Goal: Task Accomplishment & Management: Manage account settings

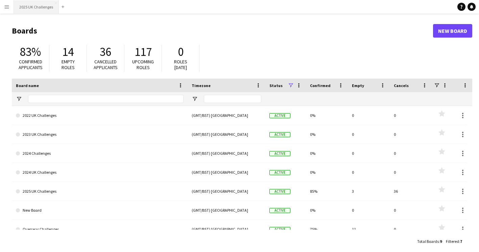
click at [32, 7] on button "2025 UK Challenges Close" at bounding box center [36, 6] width 45 height 13
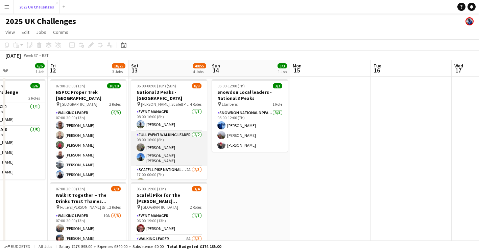
scroll to position [65, 0]
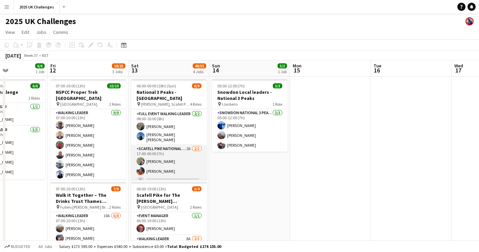
click at [158, 170] on app-card-role "Scafell Pike National 3 Peaks Walking Leader 2A [DATE] 17:00-00:00 (7h) [PERSON…" at bounding box center [169, 166] width 76 height 43
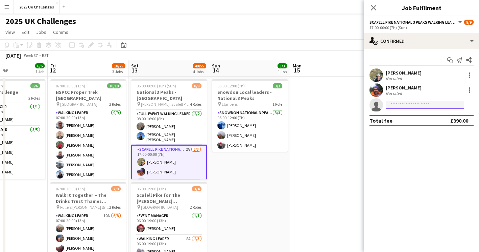
click at [414, 105] on input at bounding box center [425, 105] width 79 height 8
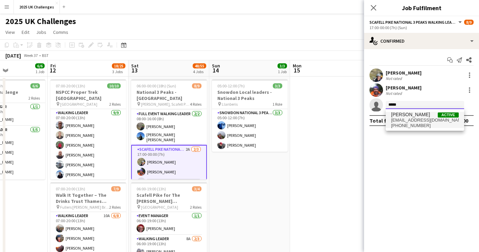
type input "*****"
click at [410, 118] on span "[EMAIL_ADDRESS][DOMAIN_NAME]" at bounding box center [425, 119] width 68 height 5
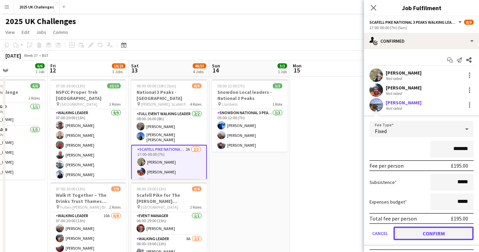
click at [418, 232] on button "Confirm" at bounding box center [434, 233] width 80 height 14
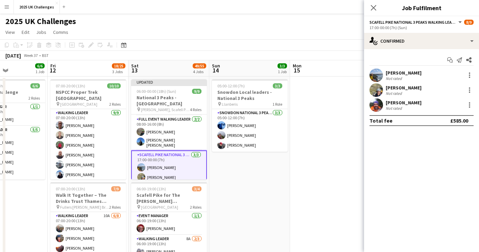
click at [376, 73] on app-user-avatar at bounding box center [377, 75] width 14 height 14
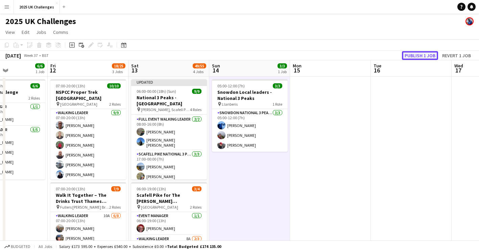
click at [424, 54] on button "Publish 1 job" at bounding box center [420, 55] width 36 height 9
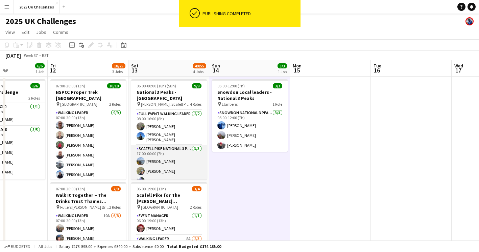
click at [170, 151] on app-card-role "Scafell Pike National 3 Peaks Walking Leader [DATE] 17:00-00:00 (7h) [PERSON_NA…" at bounding box center [169, 166] width 76 height 43
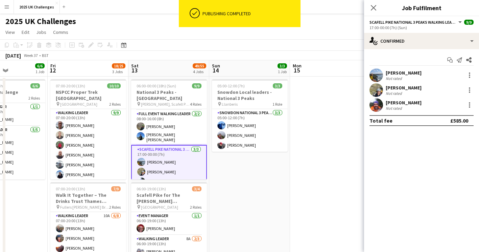
click at [401, 70] on div "[PERSON_NAME]" at bounding box center [404, 73] width 36 height 6
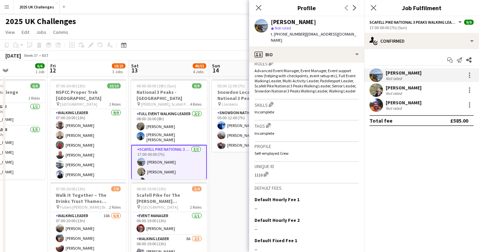
scroll to position [277, 0]
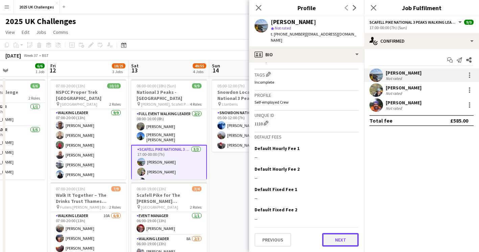
click at [326, 243] on button "Next" at bounding box center [340, 240] width 37 height 14
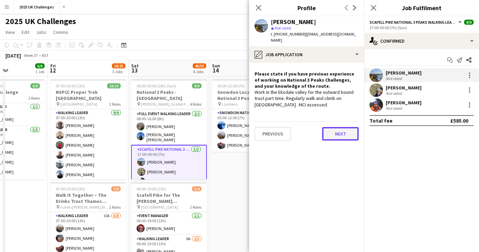
click at [332, 133] on button "Next" at bounding box center [340, 134] width 37 height 14
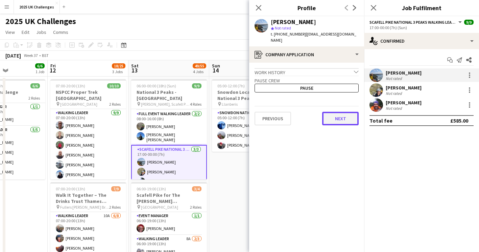
click at [336, 116] on button "Next" at bounding box center [340, 119] width 37 height 14
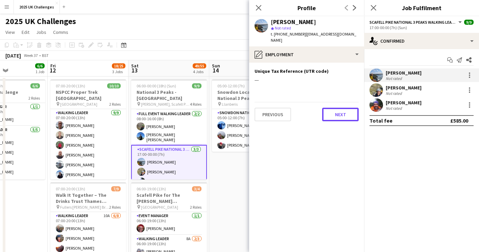
click at [336, 116] on button "Next" at bounding box center [340, 115] width 37 height 14
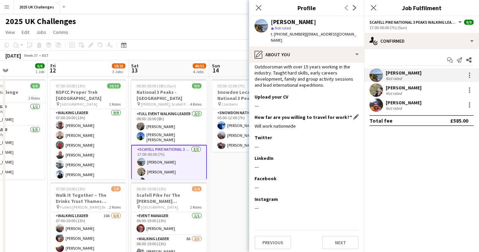
scroll to position [16, 0]
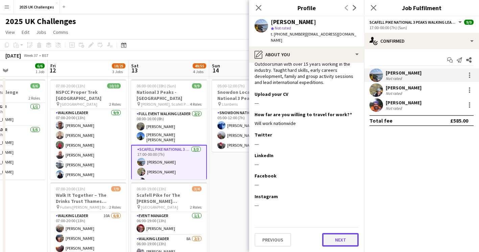
click at [331, 242] on button "Next" at bounding box center [340, 240] width 37 height 14
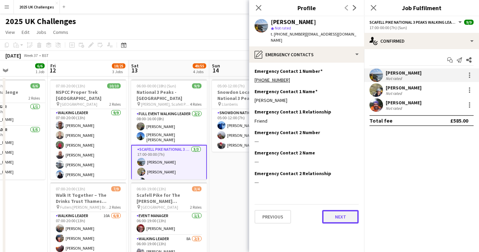
click at [331, 218] on button "Next" at bounding box center [340, 217] width 37 height 14
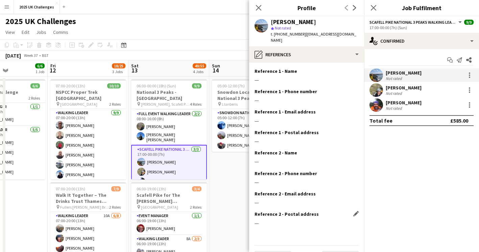
scroll to position [18, 0]
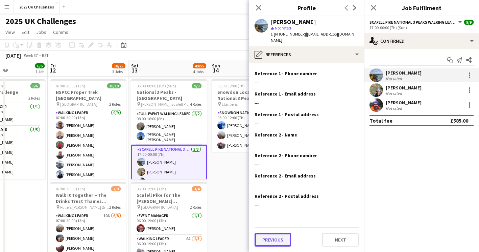
click at [281, 234] on button "Previous" at bounding box center [273, 240] width 37 height 14
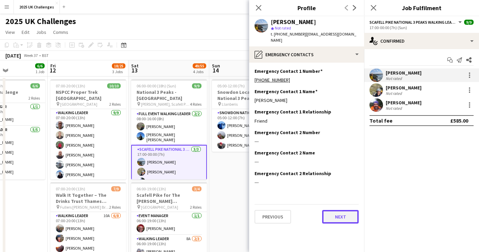
click at [340, 222] on button "Next" at bounding box center [340, 217] width 37 height 14
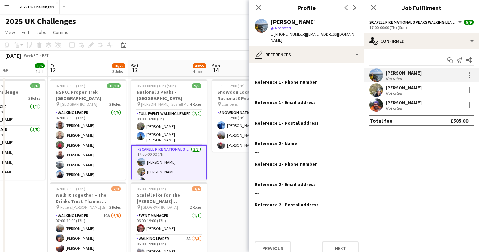
scroll to position [12, 0]
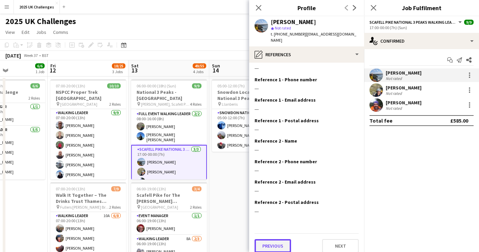
click at [274, 244] on button "Previous" at bounding box center [273, 246] width 37 height 14
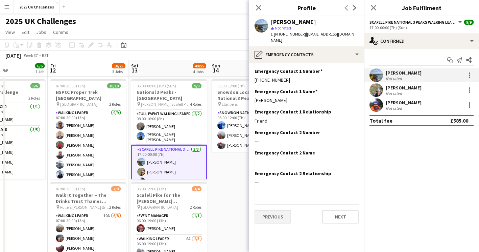
scroll to position [0, 0]
drag, startPoint x: 290, startPoint y: 102, endPoint x: 255, endPoint y: 107, distance: 35.9
click at [255, 107] on div "Emergency Contact 1 Name Edit this field [PERSON_NAME]" at bounding box center [307, 98] width 104 height 20
copy div "[PERSON_NAME]"
click at [409, 158] on mat-expansion-panel "check Confirmed Start chat Send notification Share [PERSON_NAME] Not rated [PER…" at bounding box center [421, 150] width 115 height 203
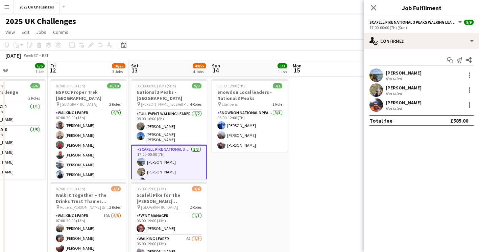
click at [410, 77] on div "Not rated" at bounding box center [404, 78] width 36 height 5
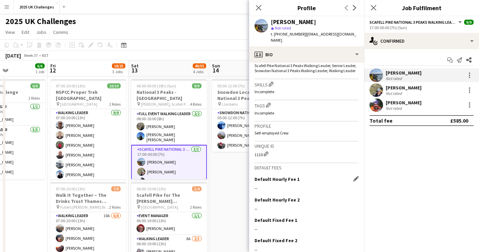
scroll to position [277, 0]
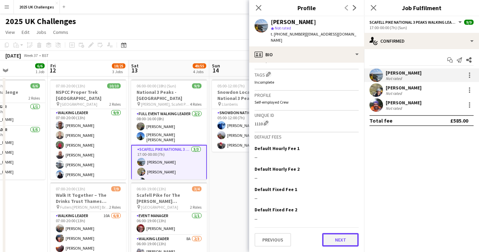
click at [335, 237] on button "Next" at bounding box center [340, 240] width 37 height 14
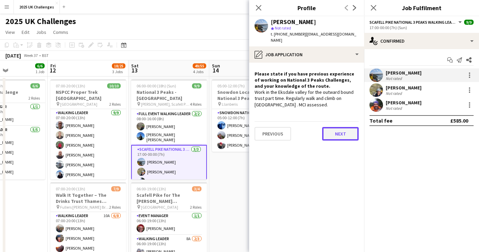
click at [340, 132] on button "Next" at bounding box center [340, 134] width 37 height 14
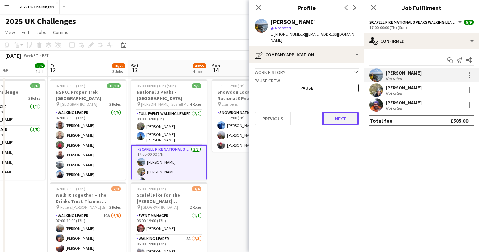
click at [340, 120] on button "Next" at bounding box center [340, 119] width 37 height 14
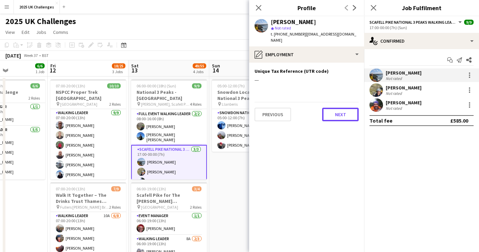
click at [340, 120] on button "Next" at bounding box center [340, 115] width 37 height 14
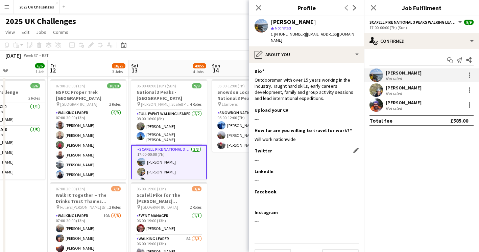
scroll to position [16, 0]
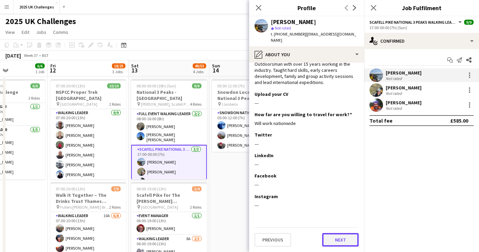
click at [344, 241] on button "Next" at bounding box center [340, 240] width 37 height 14
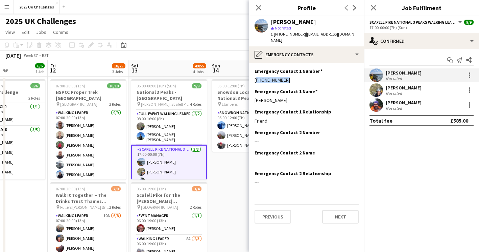
drag, startPoint x: 289, startPoint y: 79, endPoint x: 254, endPoint y: 82, distance: 34.3
click at [254, 82] on app-section-data-types "Emergency Contact 1 Number Edit this field [PHONE_NUMBER] Emergency Contact 1 N…" at bounding box center [306, 157] width 115 height 189
copy link "[PHONE_NUMBER]"
click at [182, 34] on app-page-menu "View Day view expanded Day view collapsed Month view Date picker Jump to [DATE]…" at bounding box center [239, 32] width 479 height 13
